Goal: Information Seeking & Learning: Learn about a topic

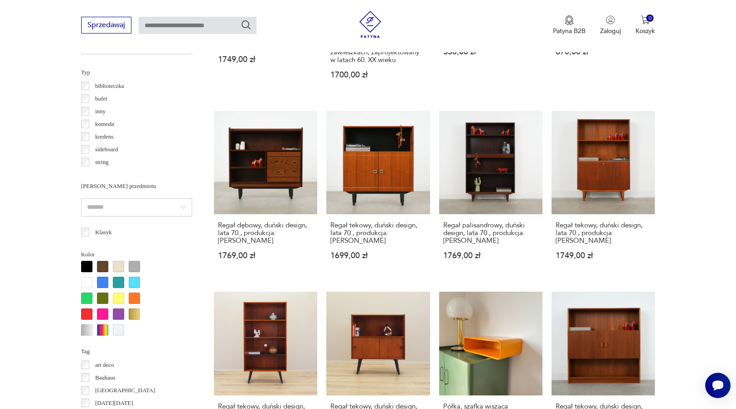
scroll to position [682, 0]
click at [146, 212] on input "search" at bounding box center [136, 207] width 111 height 18
click at [38, 214] on section "Filtruj produkty Cena MIN MAX **** OK Promocja Datowanie OK Kraj pochodzenia Da…" at bounding box center [368, 164] width 736 height 938
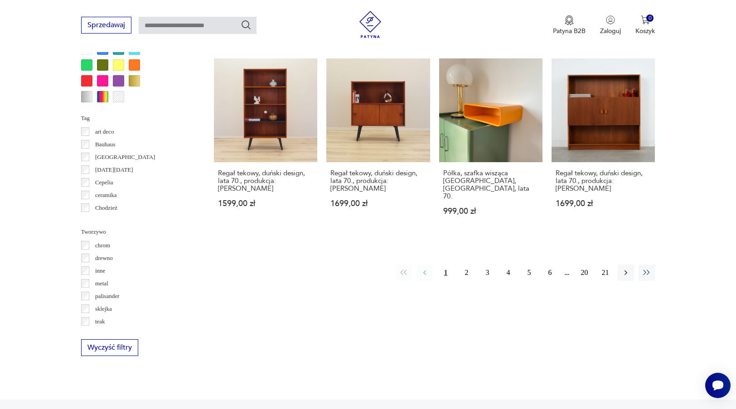
scroll to position [944, 0]
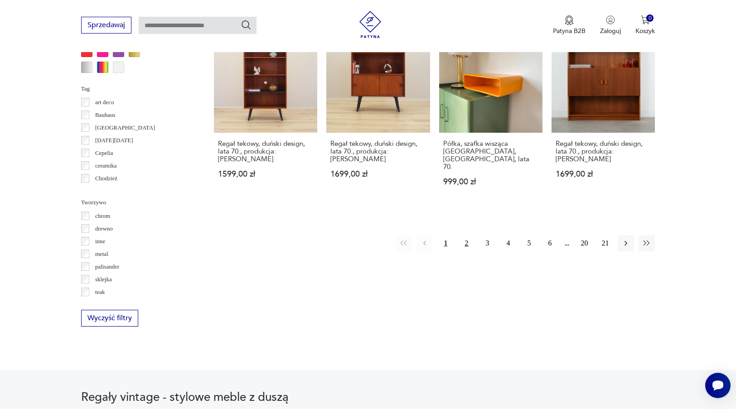
click at [469, 244] on button "2" at bounding box center [466, 243] width 16 height 16
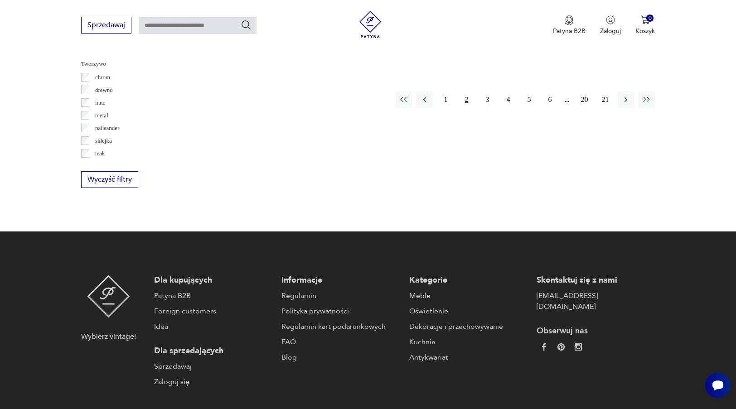
scroll to position [1092, 0]
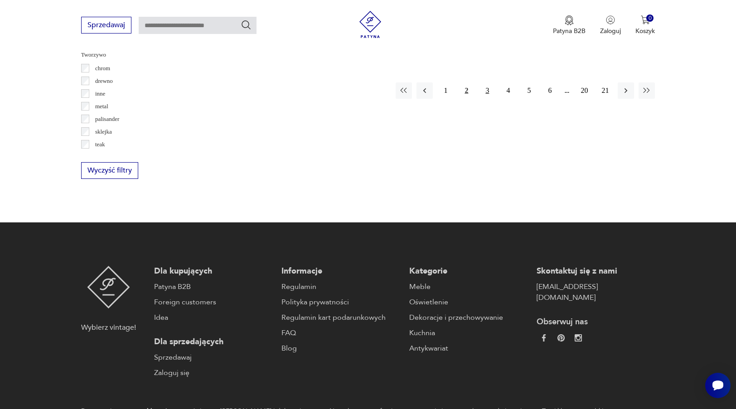
click at [483, 82] on button "3" at bounding box center [487, 90] width 16 height 16
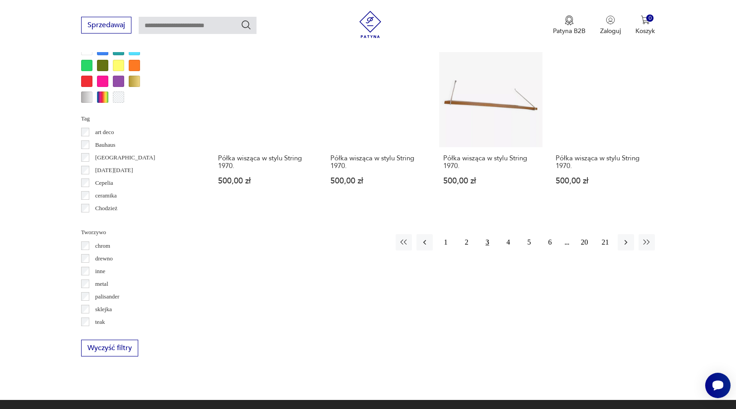
scroll to position [948, 0]
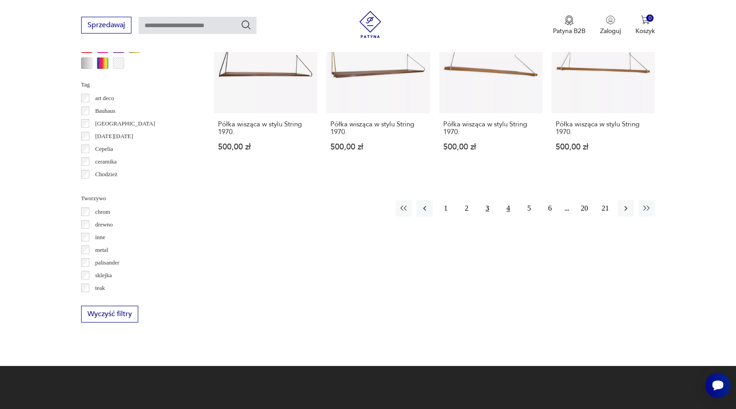
click at [509, 217] on button "4" at bounding box center [508, 208] width 16 height 16
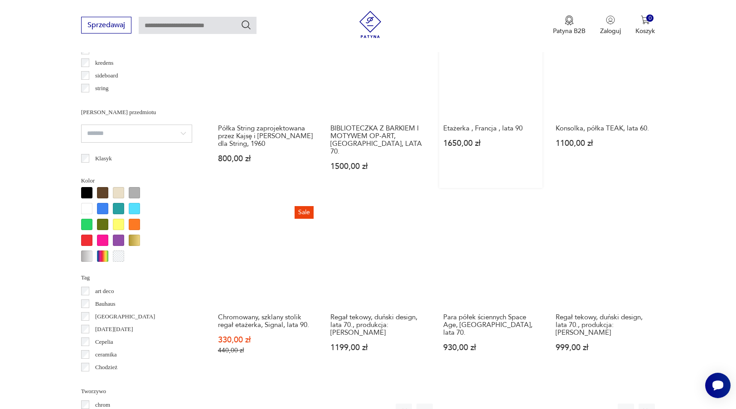
scroll to position [1047, 0]
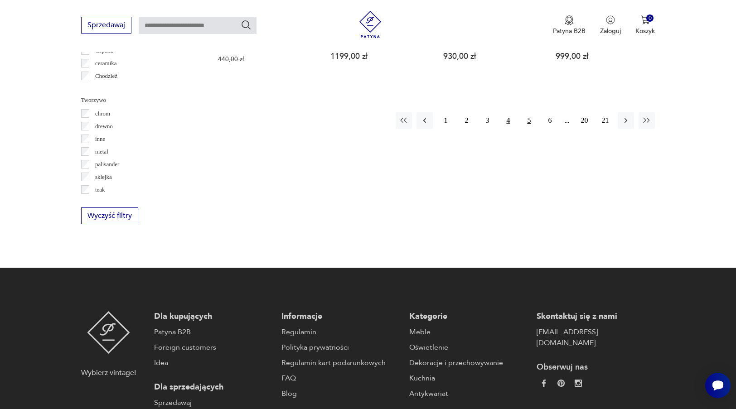
click at [523, 129] on button "5" at bounding box center [528, 120] width 16 height 16
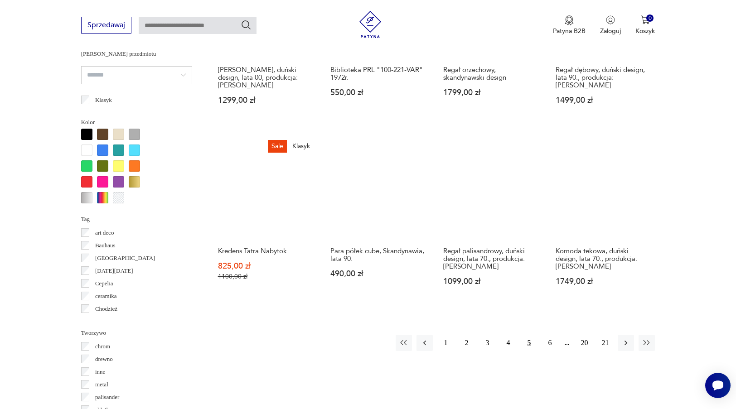
scroll to position [816, 0]
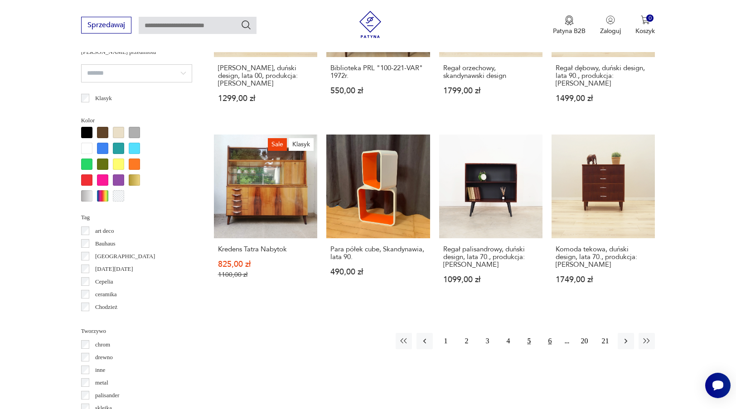
click at [552, 348] on button "6" at bounding box center [549, 341] width 16 height 16
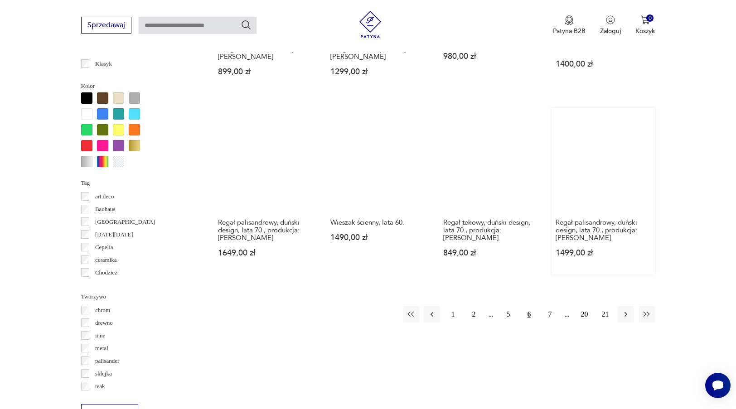
scroll to position [852, 0]
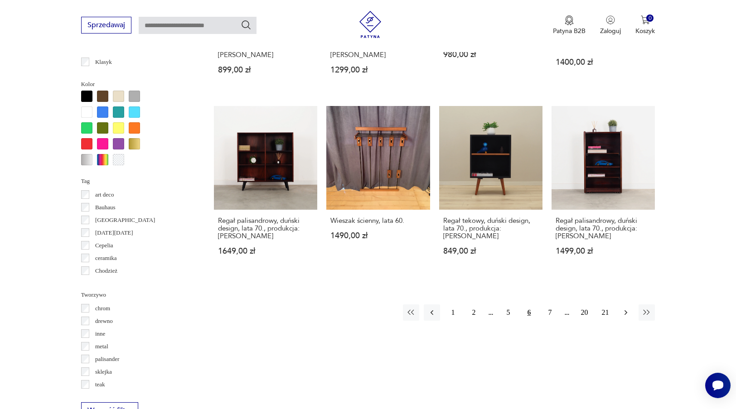
click at [632, 321] on button "button" at bounding box center [625, 312] width 16 height 16
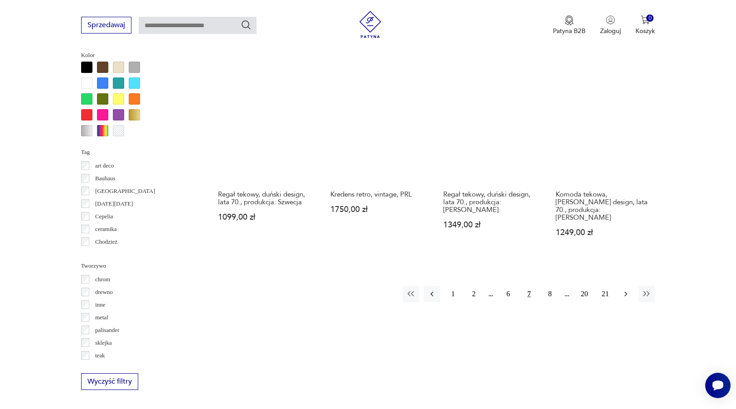
scroll to position [883, 0]
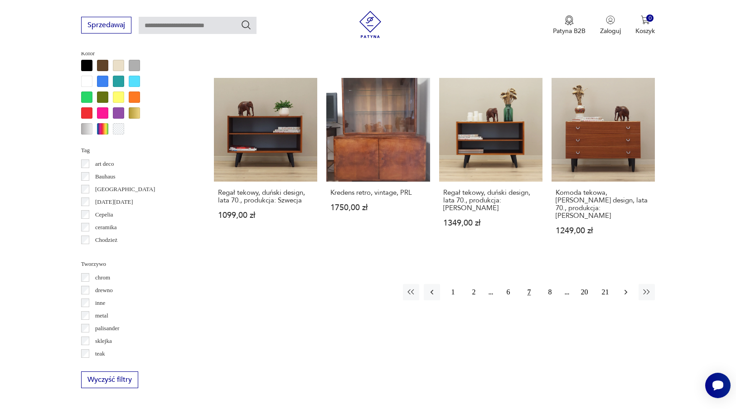
click at [625, 297] on icon "button" at bounding box center [625, 292] width 9 height 9
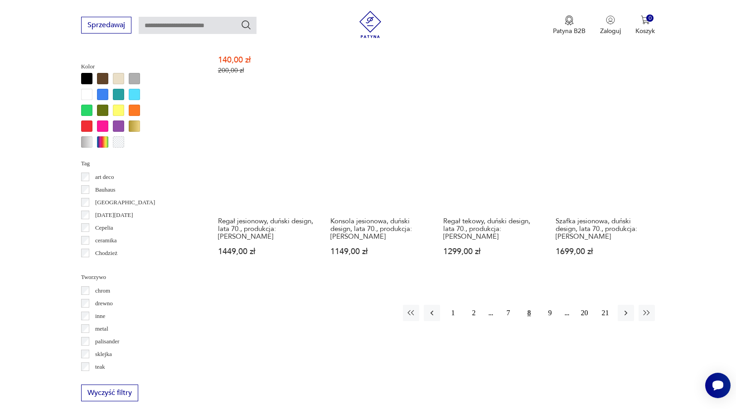
scroll to position [873, 0]
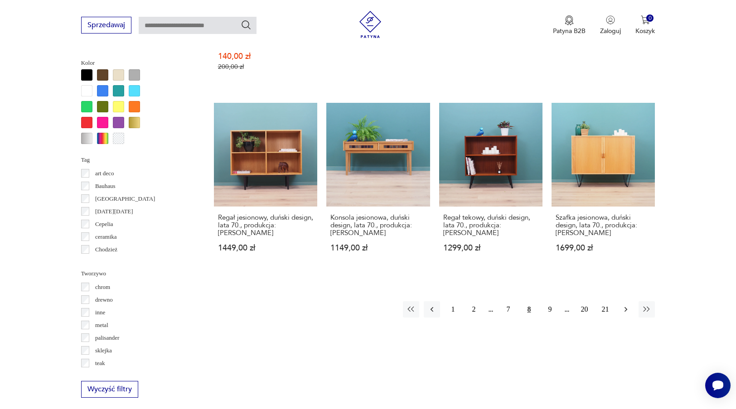
click at [627, 308] on icon "button" at bounding box center [625, 309] width 9 height 9
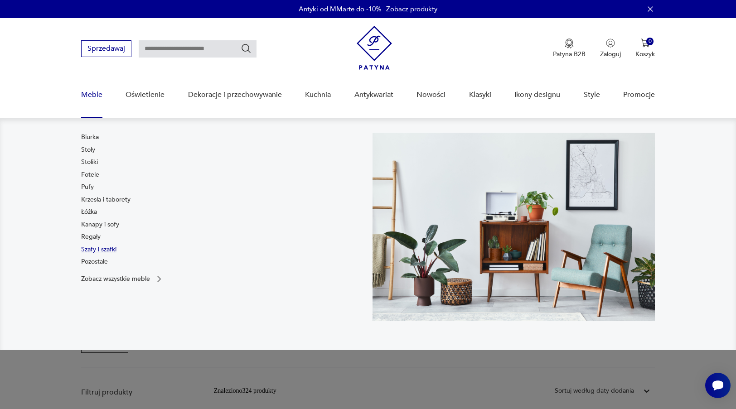
click at [93, 250] on link "Szafy i szafki" at bounding box center [98, 249] width 35 height 9
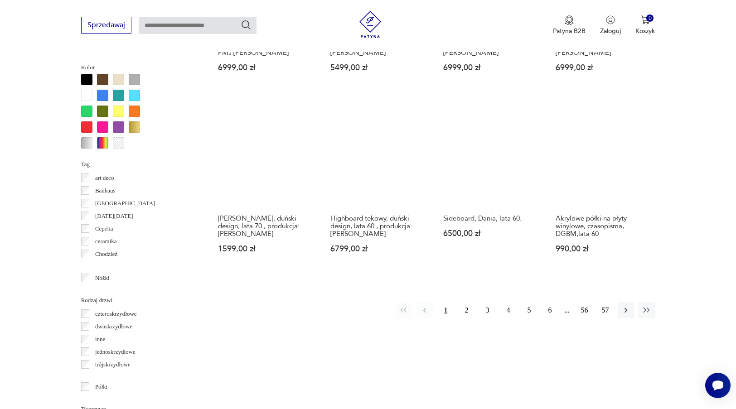
scroll to position [860, 0]
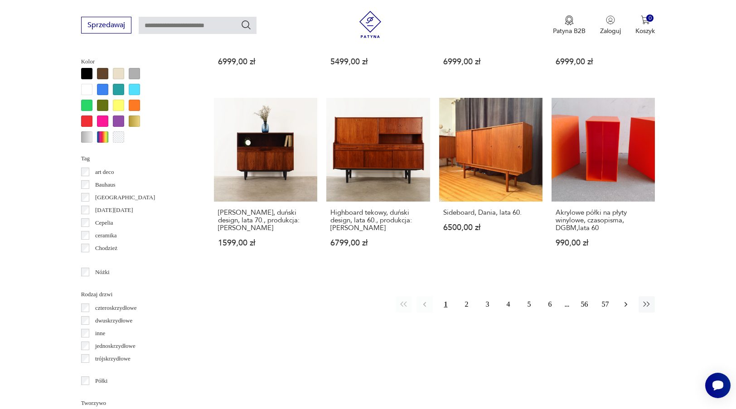
click at [622, 309] on icon "button" at bounding box center [625, 304] width 9 height 9
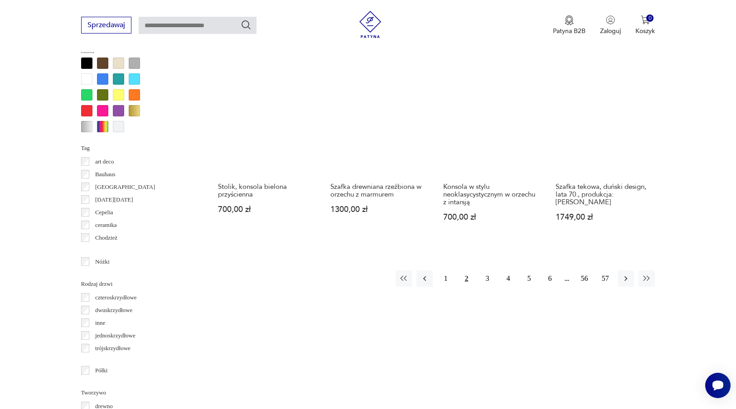
scroll to position [870, 0]
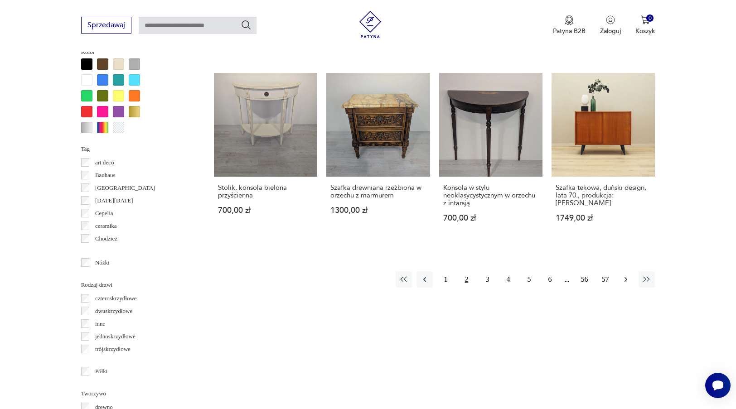
click at [622, 284] on icon "button" at bounding box center [625, 279] width 9 height 9
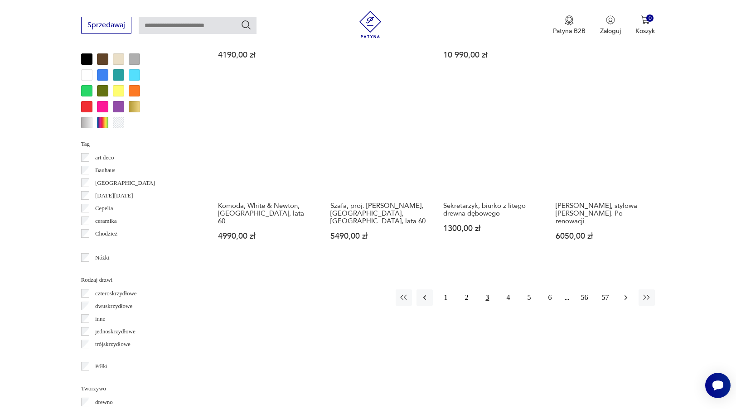
scroll to position [876, 0]
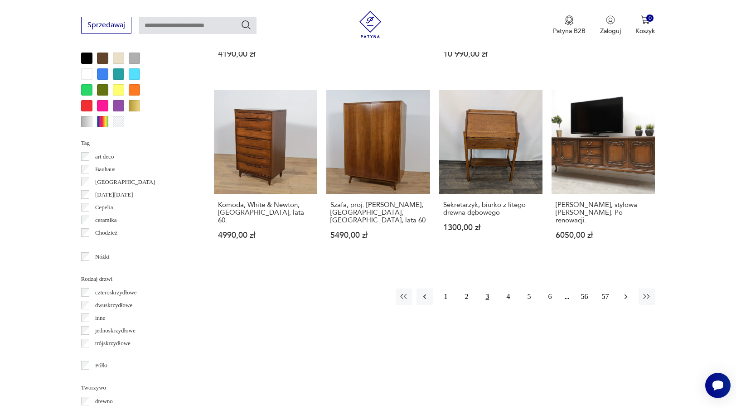
click at [627, 301] on icon "button" at bounding box center [625, 296] width 9 height 9
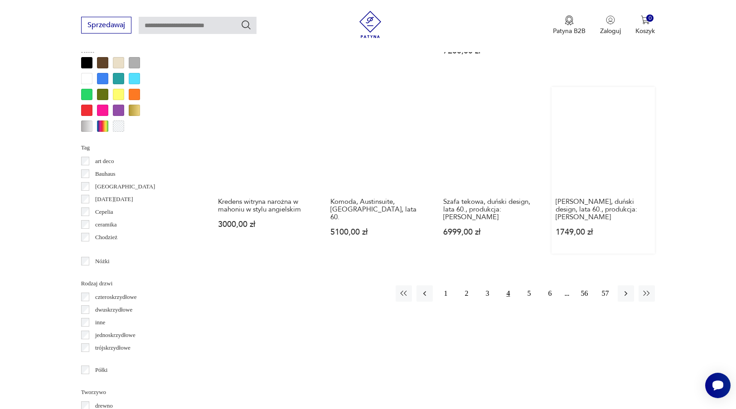
scroll to position [873, 0]
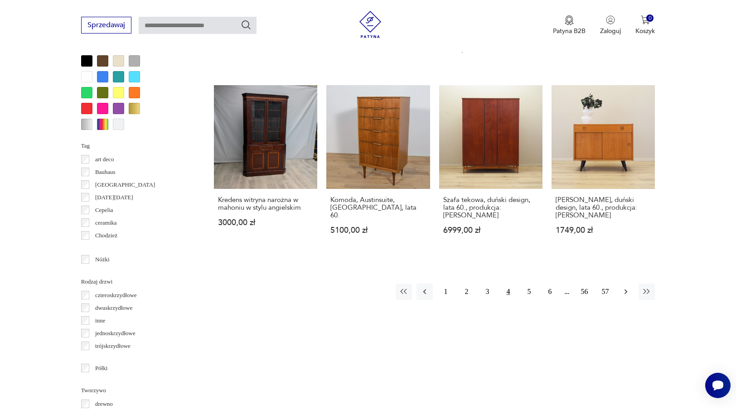
click at [622, 294] on icon "button" at bounding box center [625, 291] width 9 height 9
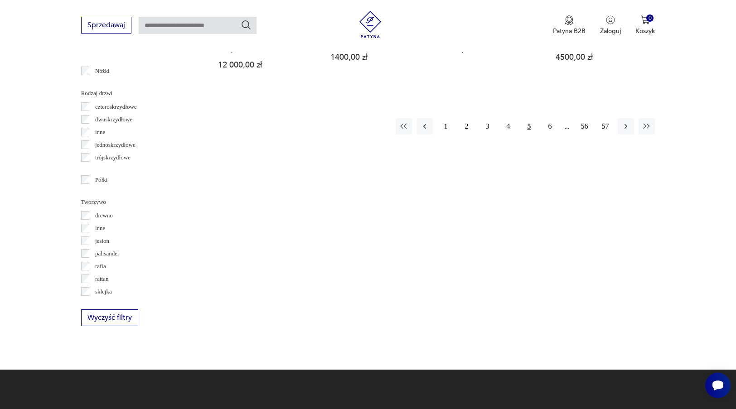
scroll to position [1067, 0]
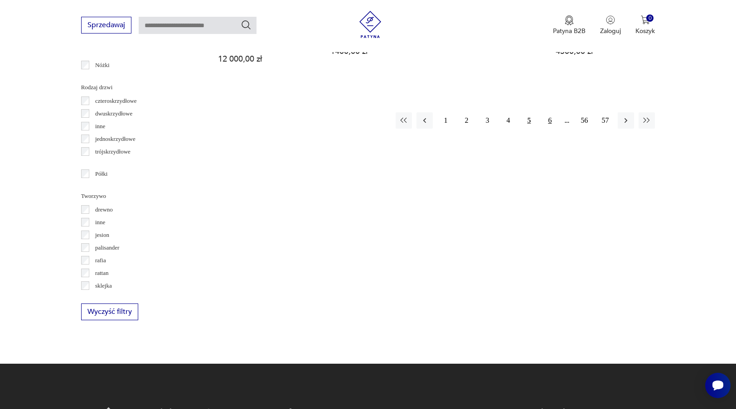
click at [551, 115] on button "6" at bounding box center [549, 120] width 16 height 16
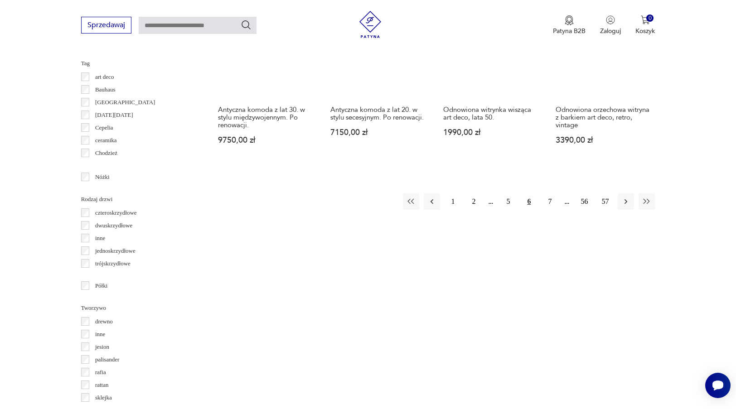
scroll to position [1077, 0]
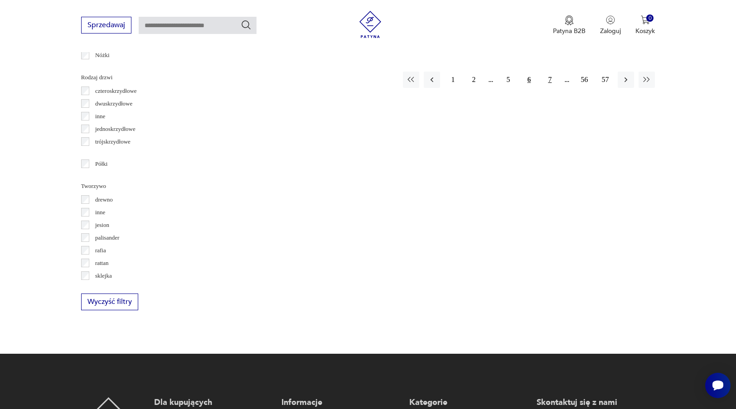
click at [551, 88] on button "7" at bounding box center [549, 80] width 16 height 16
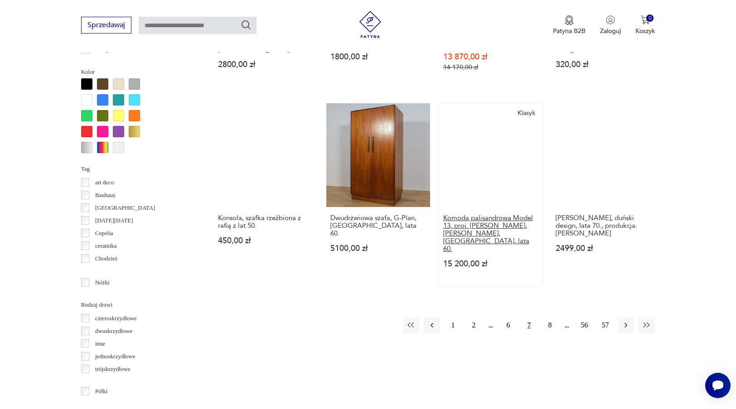
scroll to position [850, 0]
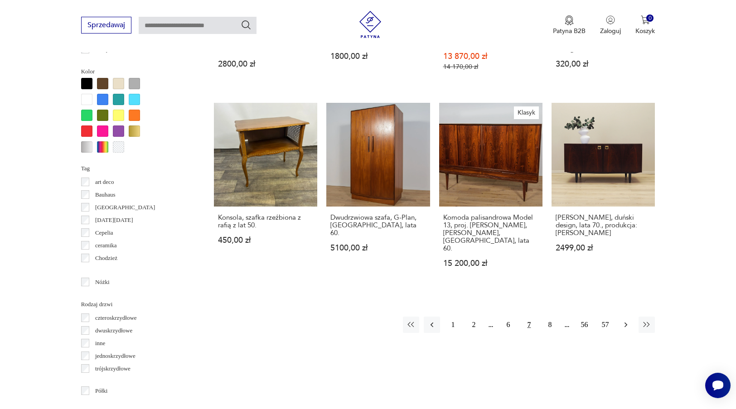
click at [626, 325] on icon "button" at bounding box center [625, 324] width 9 height 9
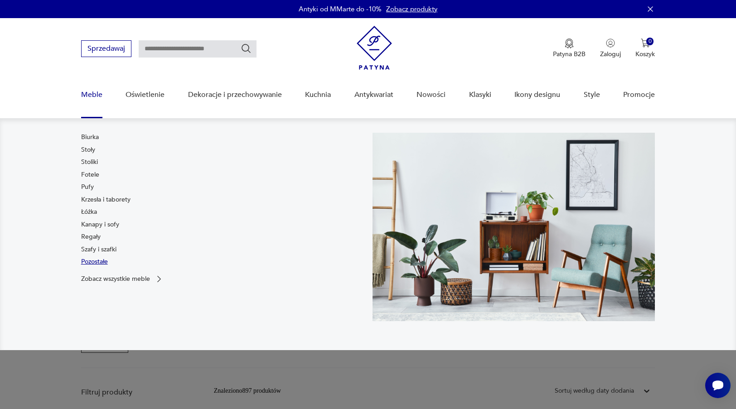
click at [100, 265] on link "Pozostałe" at bounding box center [94, 261] width 27 height 9
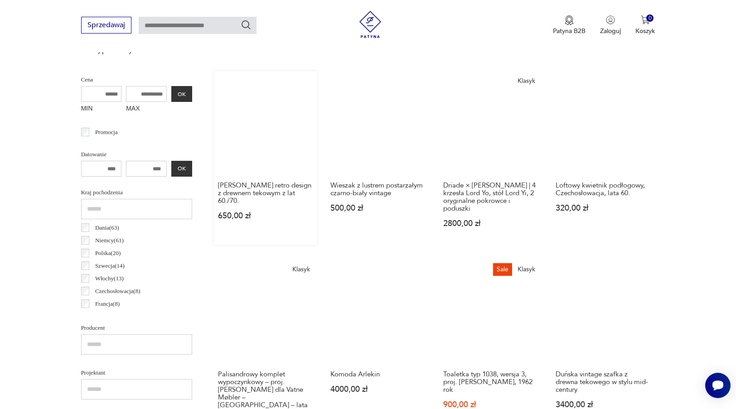
scroll to position [444, 0]
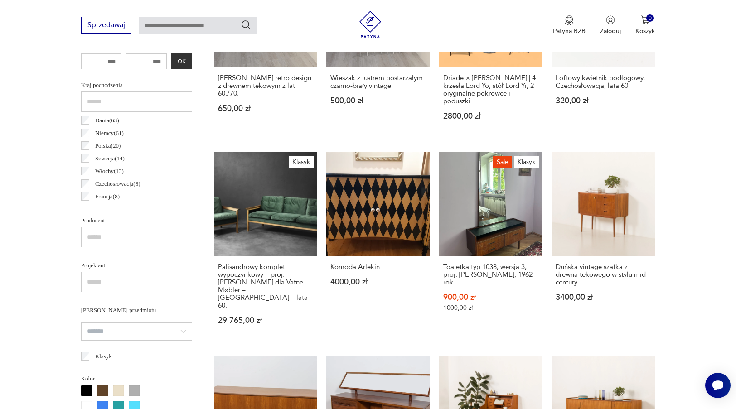
click at [693, 231] on section "Filtruj produkty Cena MIN MAX OK Promocja Datowanie OK Kraj pochodzenia Dania (…" at bounding box center [368, 372] width 736 height 878
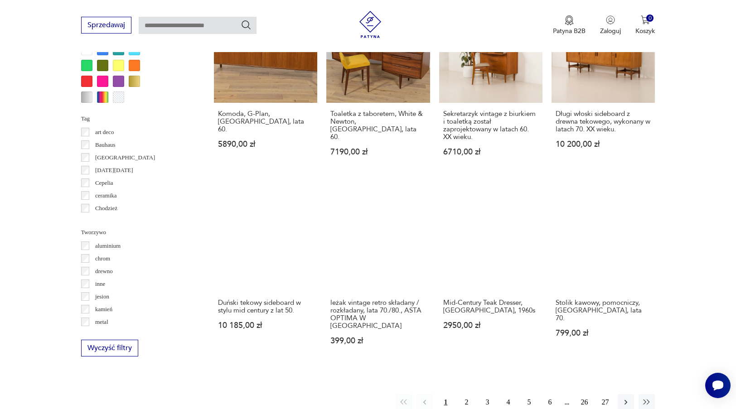
scroll to position [820, 0]
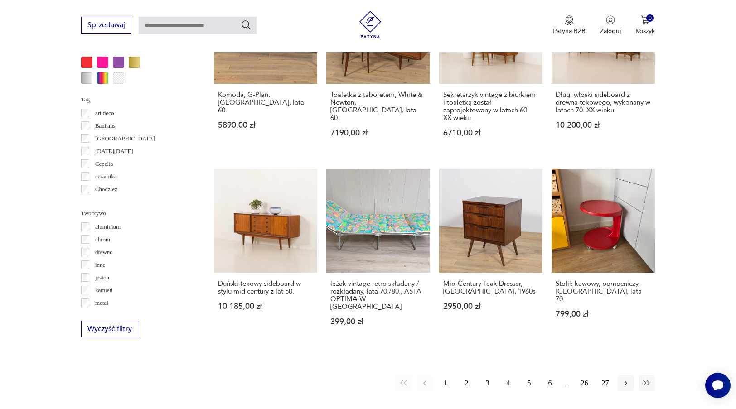
click at [470, 375] on button "2" at bounding box center [466, 383] width 16 height 16
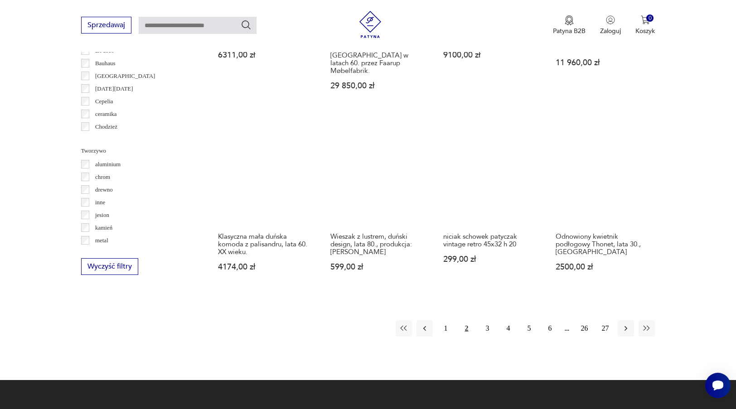
scroll to position [883, 0]
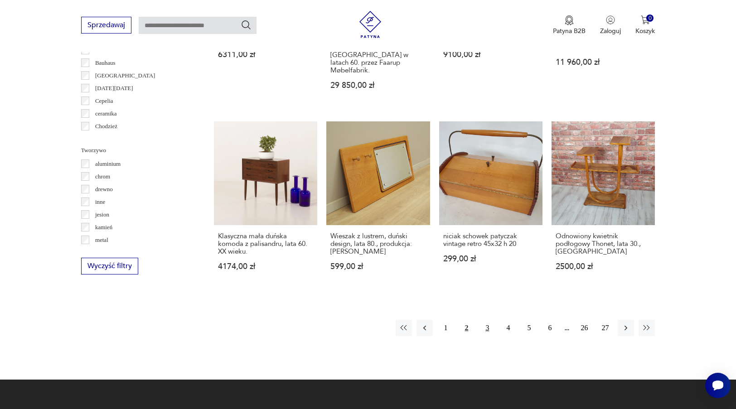
click at [488, 334] on button "3" at bounding box center [487, 328] width 16 height 16
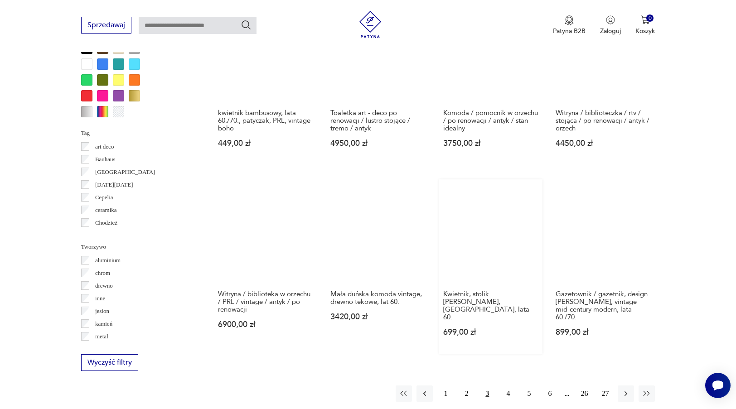
scroll to position [820, 0]
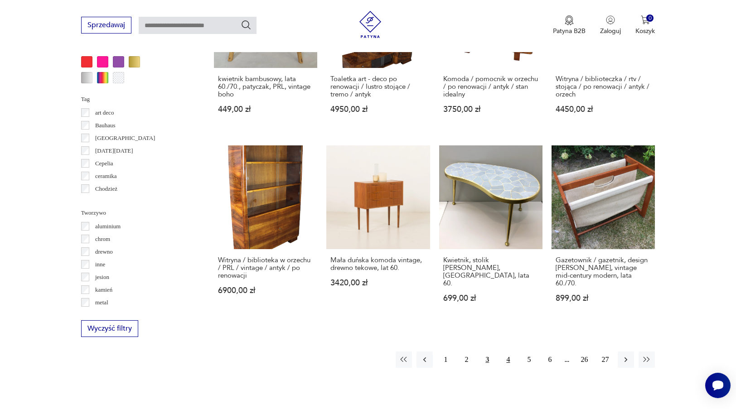
click at [509, 364] on button "4" at bounding box center [508, 359] width 16 height 16
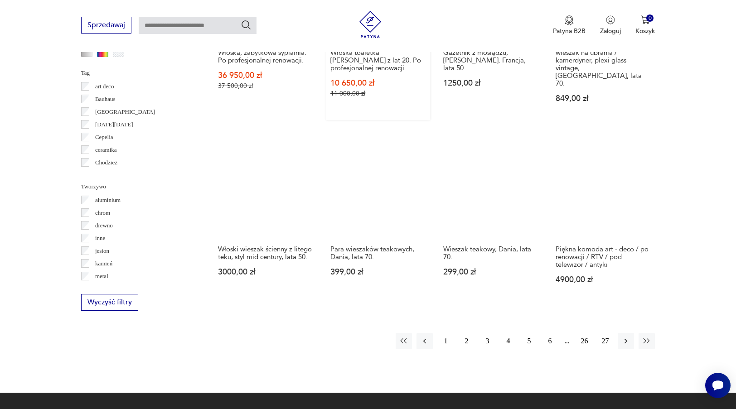
scroll to position [849, 0]
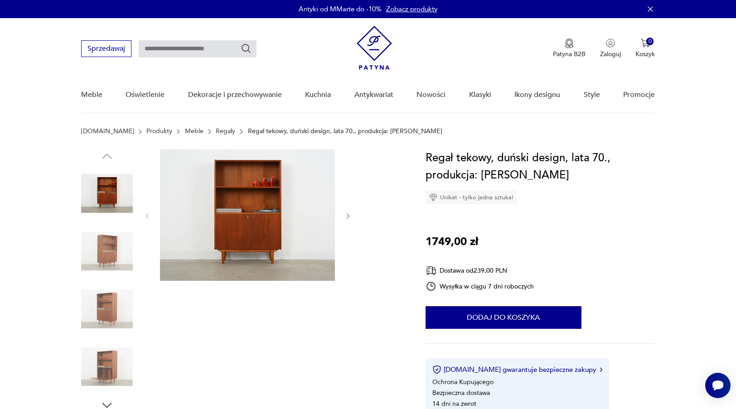
click at [113, 241] on img at bounding box center [107, 252] width 52 height 52
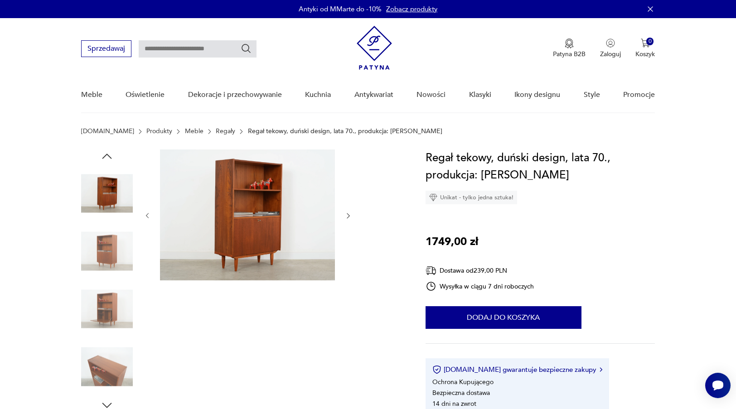
click at [167, 230] on img at bounding box center [247, 214] width 175 height 131
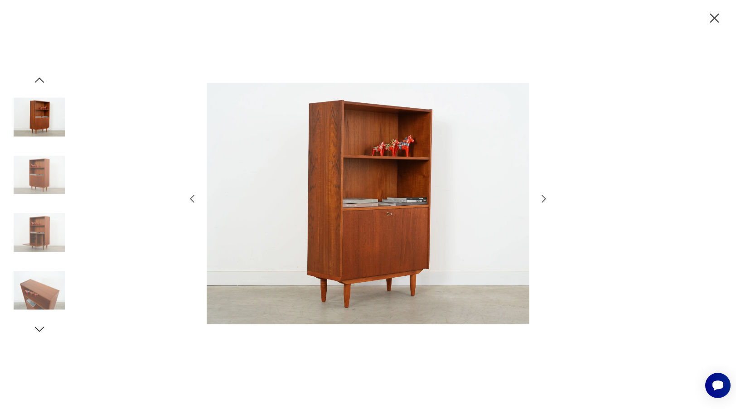
click at [546, 199] on icon "button" at bounding box center [543, 198] width 11 height 11
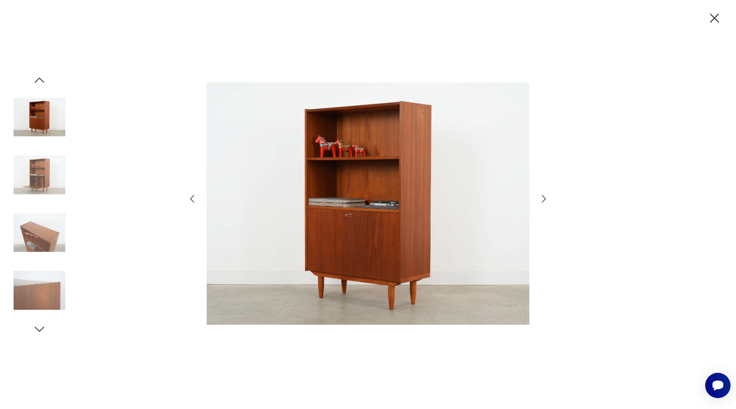
click at [546, 199] on icon "button" at bounding box center [543, 198] width 11 height 11
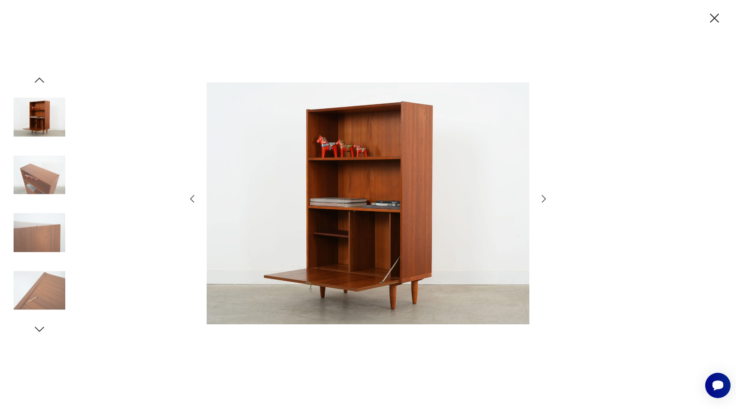
click at [546, 199] on icon "button" at bounding box center [543, 198] width 11 height 11
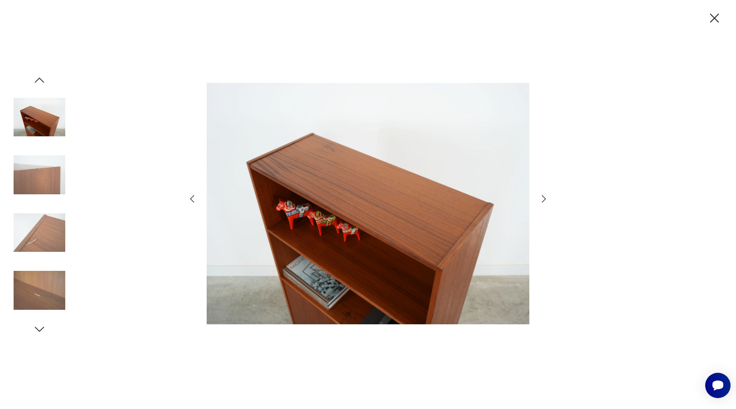
click at [545, 199] on icon "button" at bounding box center [544, 198] width 4 height 7
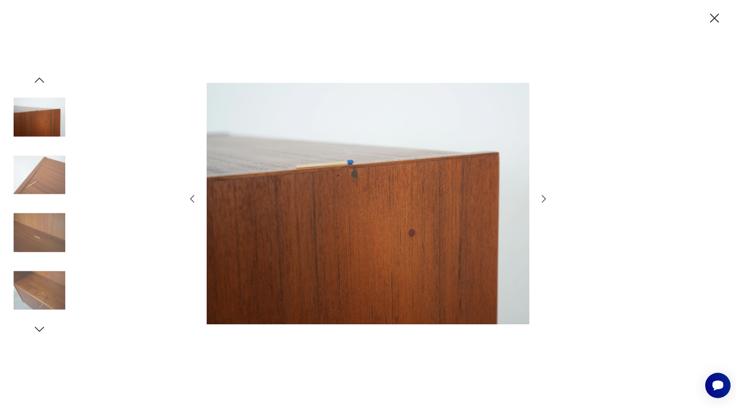
click at [545, 199] on icon "button" at bounding box center [544, 198] width 4 height 7
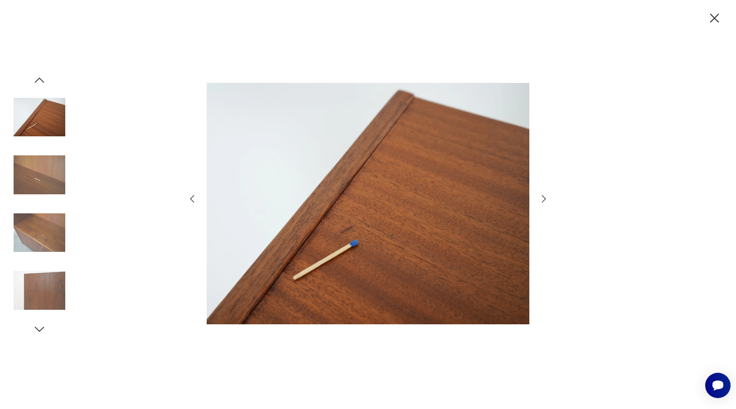
click at [545, 199] on icon "button" at bounding box center [544, 198] width 4 height 7
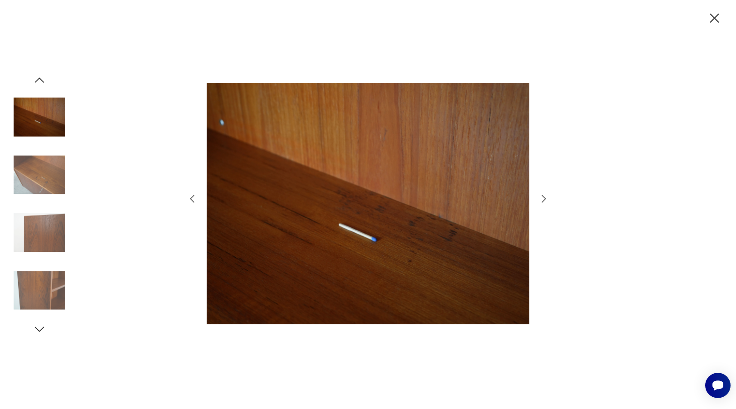
click at [545, 199] on icon "button" at bounding box center [544, 198] width 4 height 7
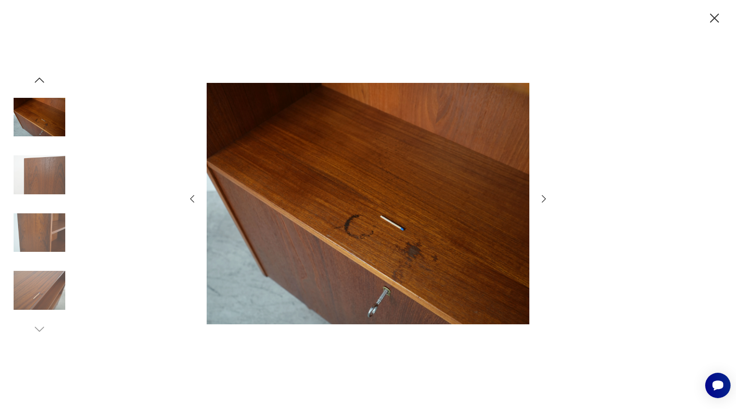
click at [545, 199] on icon "button" at bounding box center [544, 198] width 4 height 7
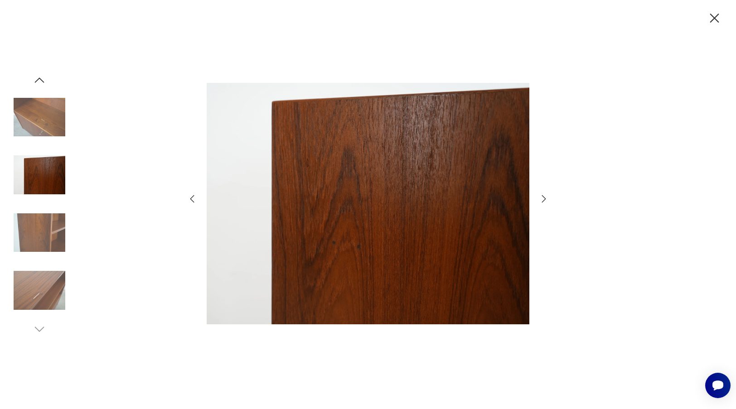
click at [545, 199] on icon "button" at bounding box center [544, 198] width 4 height 7
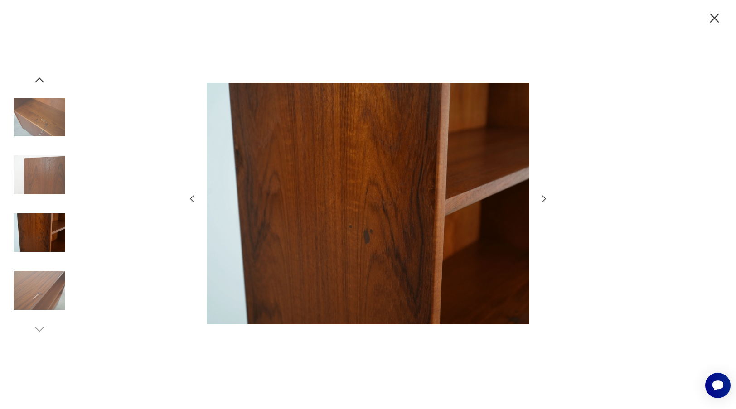
click at [545, 199] on icon "button" at bounding box center [544, 198] width 4 height 7
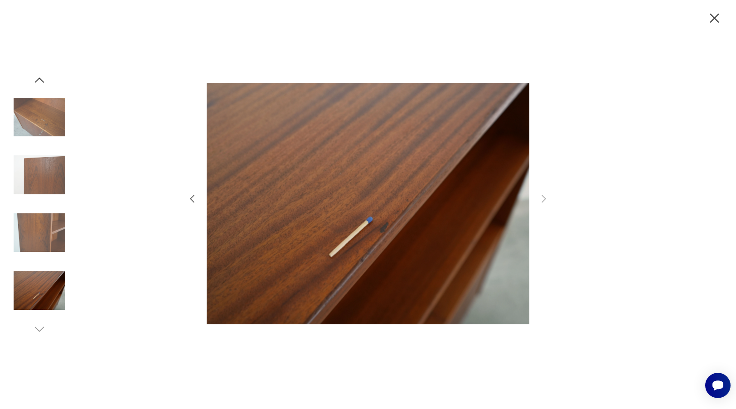
click at [712, 19] on icon "button" at bounding box center [714, 18] width 9 height 9
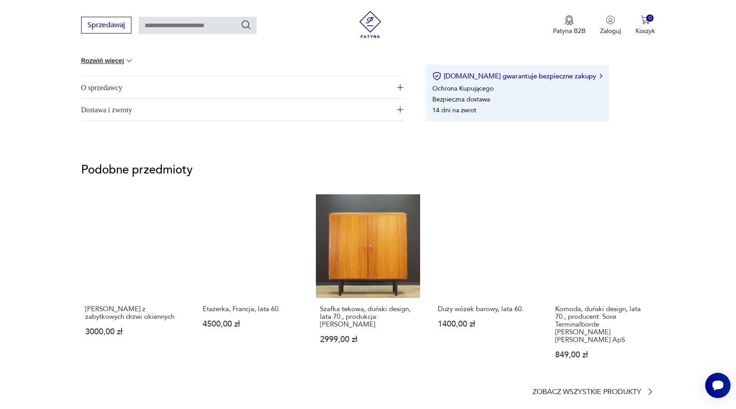
scroll to position [627, 0]
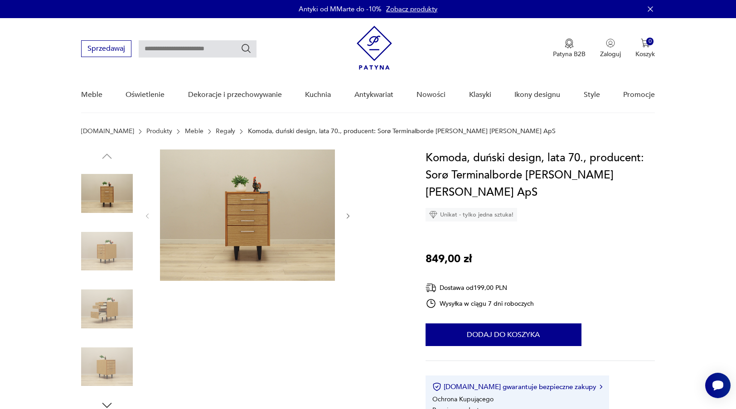
click at [110, 200] on img at bounding box center [107, 194] width 52 height 52
click at [277, 222] on img at bounding box center [247, 214] width 175 height 131
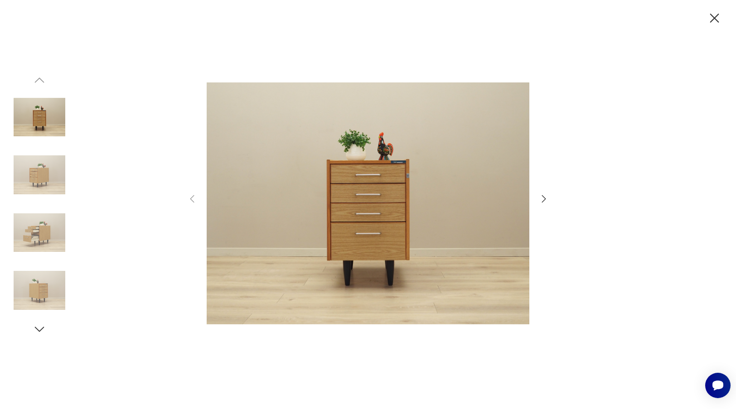
click at [544, 196] on icon "button" at bounding box center [543, 198] width 11 height 11
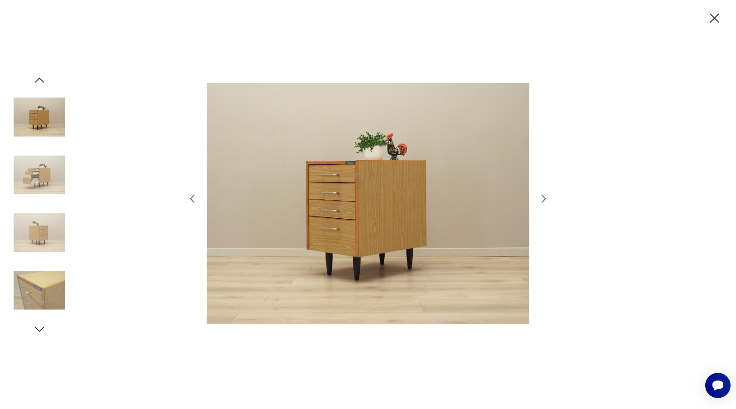
click at [544, 195] on icon "button" at bounding box center [543, 198] width 11 height 11
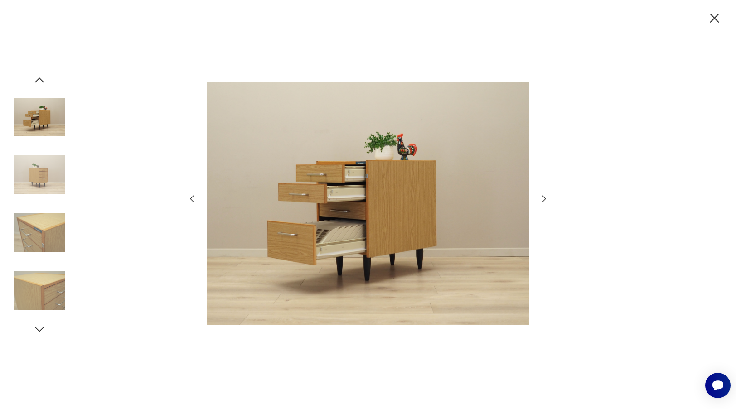
click at [544, 196] on icon "button" at bounding box center [543, 198] width 11 height 11
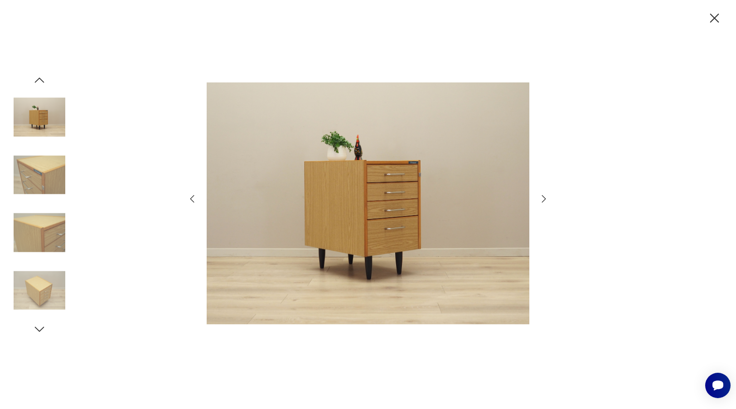
click at [544, 196] on icon "button" at bounding box center [543, 198] width 11 height 11
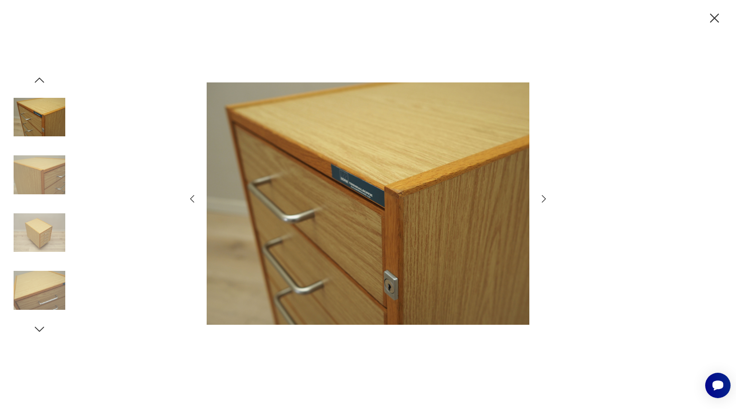
click at [711, 20] on icon "button" at bounding box center [714, 18] width 16 height 16
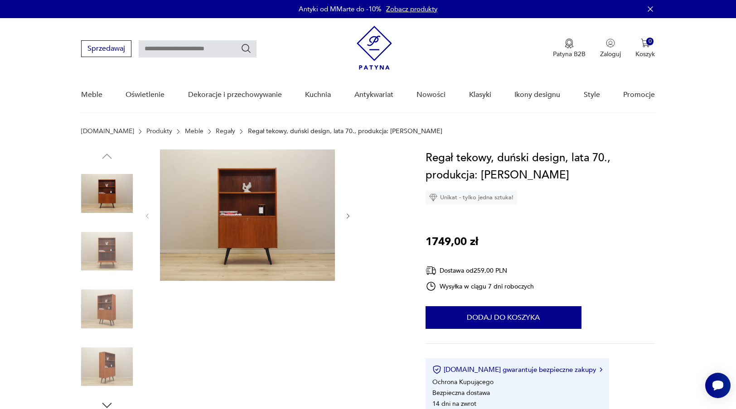
click at [108, 247] on img at bounding box center [107, 252] width 52 height 52
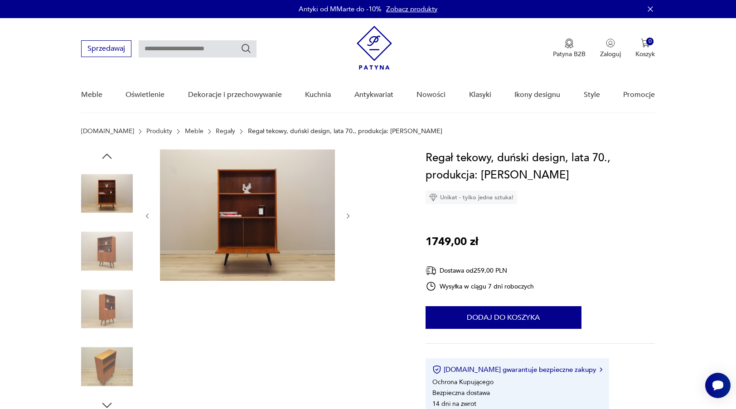
click at [347, 217] on icon "button" at bounding box center [348, 216] width 8 height 8
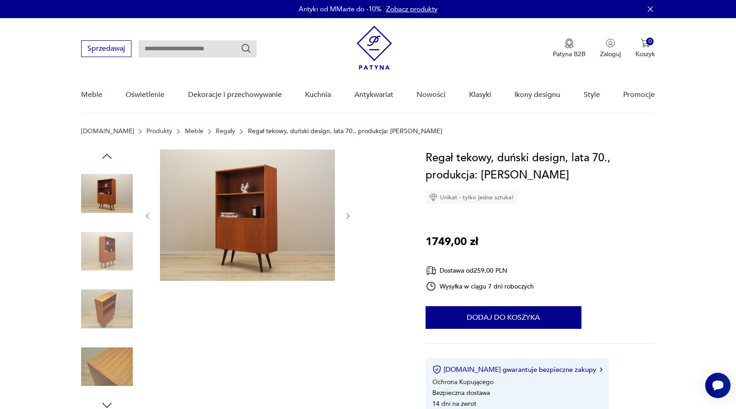
click at [347, 217] on icon "button" at bounding box center [348, 216] width 8 height 8
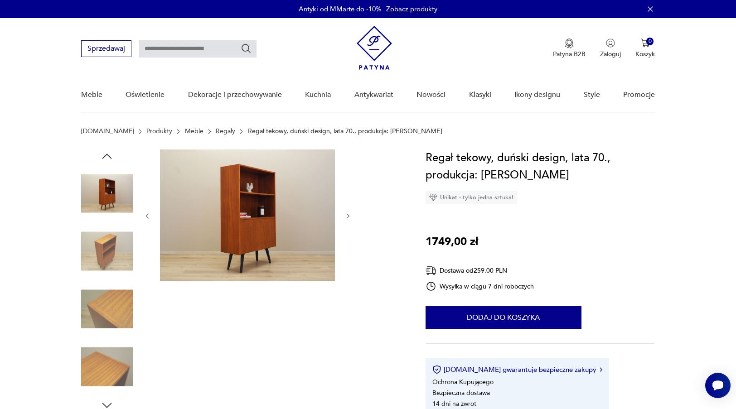
click at [347, 217] on icon "button" at bounding box center [348, 216] width 8 height 8
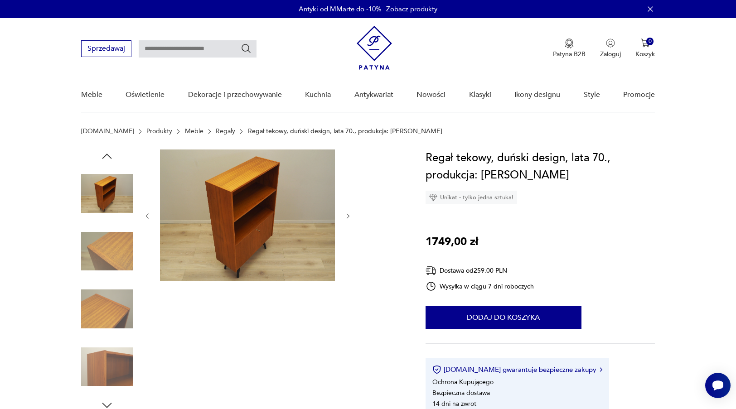
click at [347, 217] on icon "button" at bounding box center [348, 216] width 8 height 8
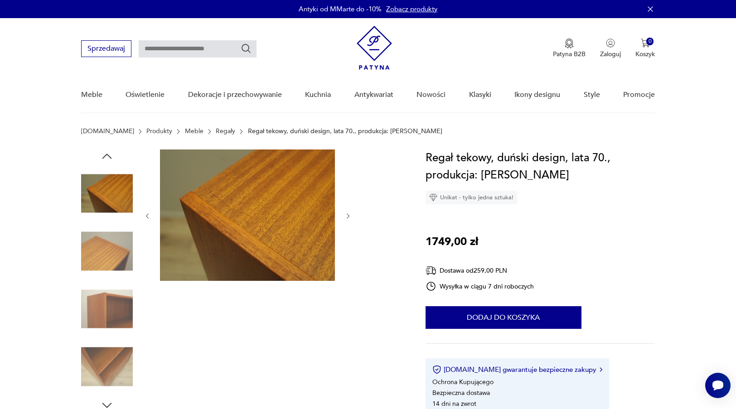
click at [347, 217] on icon "button" at bounding box center [348, 216] width 8 height 8
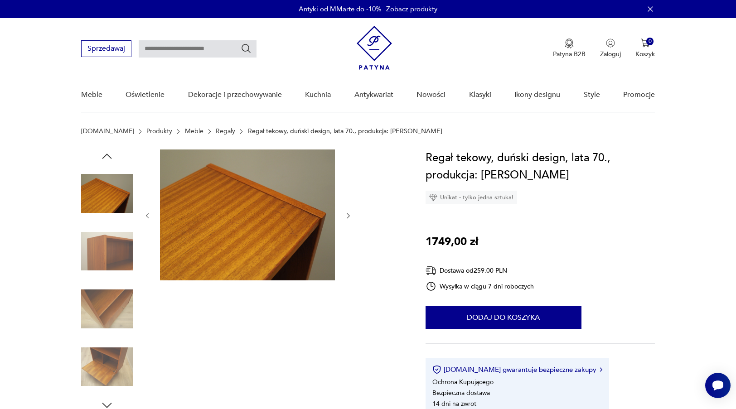
click at [347, 217] on icon "button" at bounding box center [348, 216] width 8 height 8
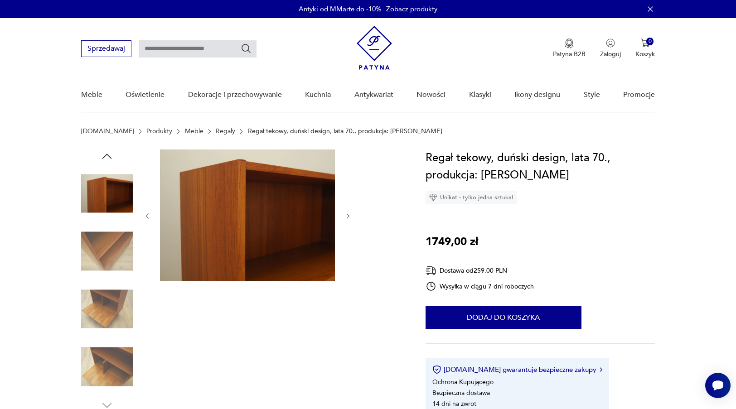
click at [347, 217] on icon "button" at bounding box center [348, 216] width 8 height 8
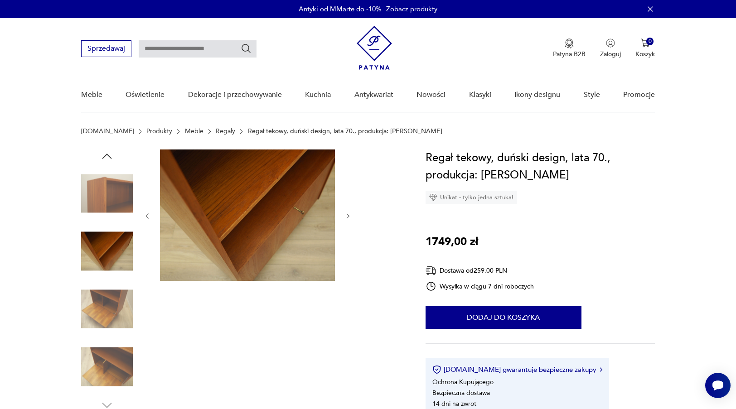
click at [347, 217] on icon "button" at bounding box center [348, 216] width 8 height 8
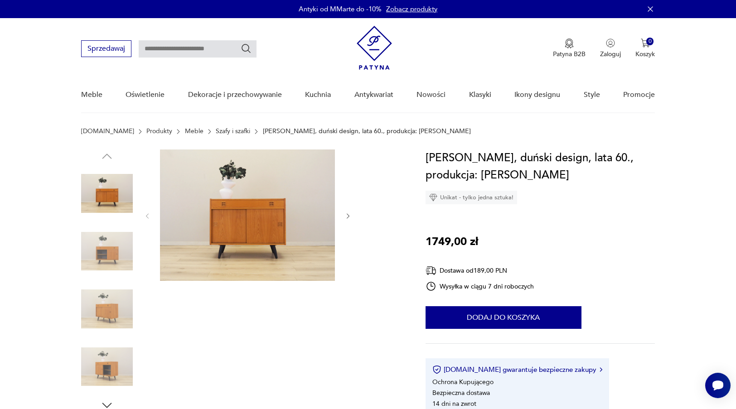
click at [120, 253] on img at bounding box center [107, 252] width 52 height 52
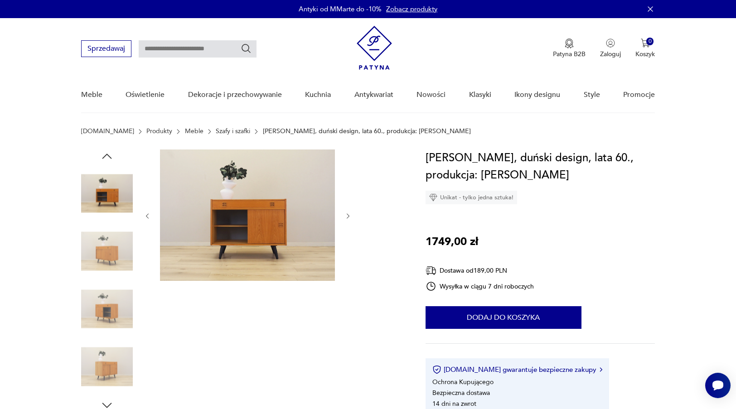
click at [337, 211] on div at bounding box center [248, 215] width 208 height 133
click at [344, 213] on icon "button" at bounding box center [348, 216] width 8 height 8
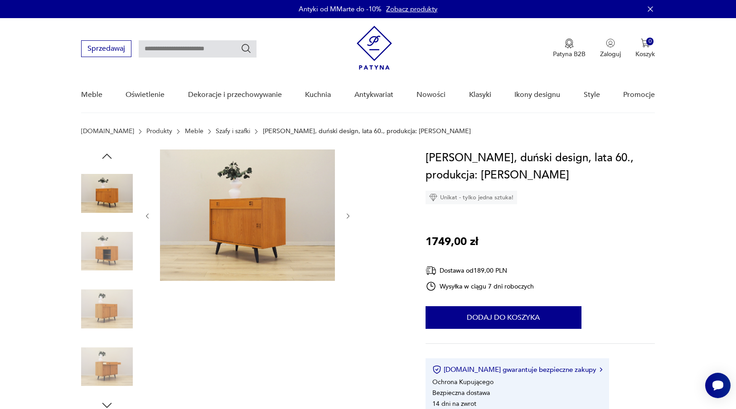
click at [344, 213] on icon "button" at bounding box center [348, 216] width 8 height 8
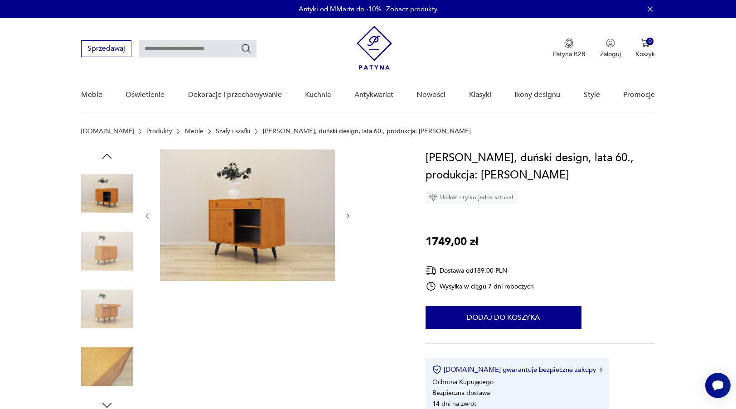
click at [344, 213] on icon "button" at bounding box center [348, 216] width 8 height 8
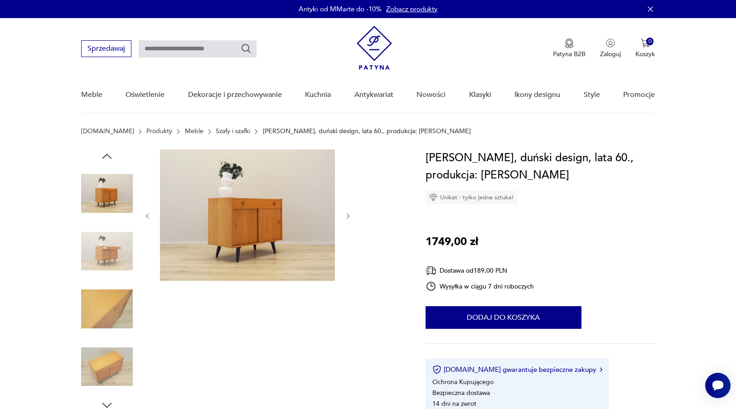
click at [344, 213] on icon "button" at bounding box center [348, 216] width 8 height 8
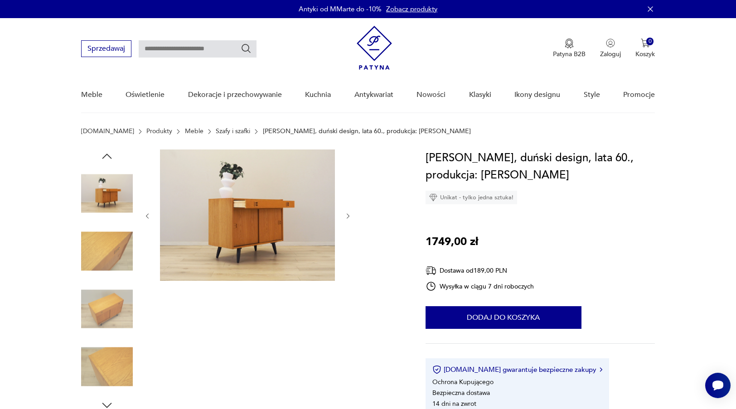
click at [344, 213] on icon "button" at bounding box center [348, 216] width 8 height 8
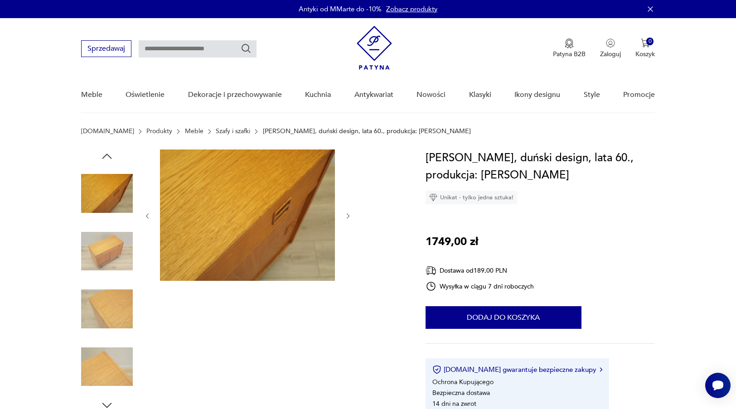
click at [344, 213] on icon "button" at bounding box center [348, 216] width 8 height 8
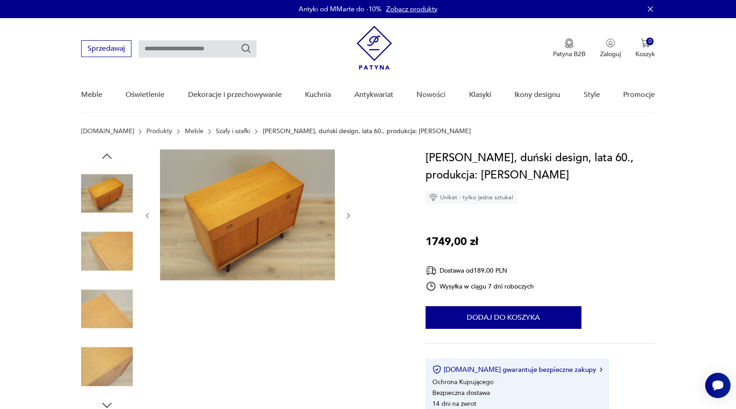
click at [344, 213] on icon "button" at bounding box center [348, 216] width 8 height 8
